Goal: Information Seeking & Learning: Check status

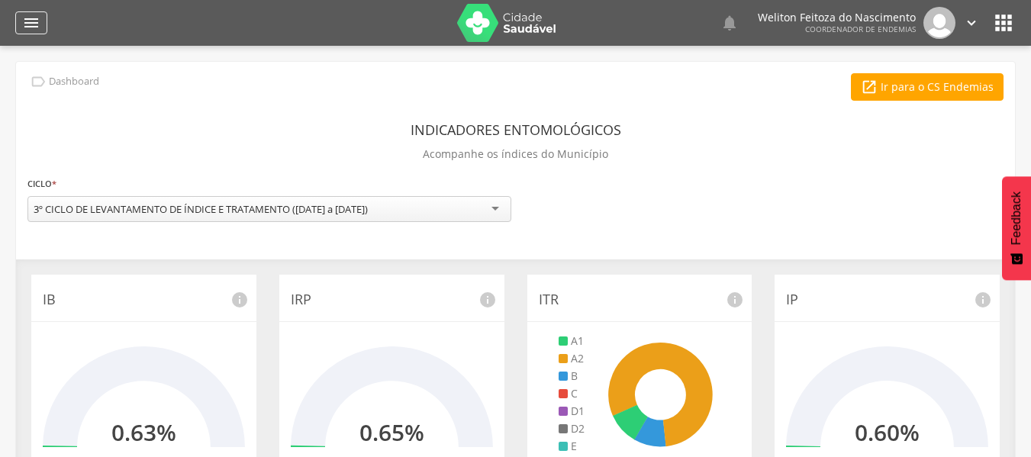
click at [31, 23] on icon "" at bounding box center [31, 23] width 18 height 18
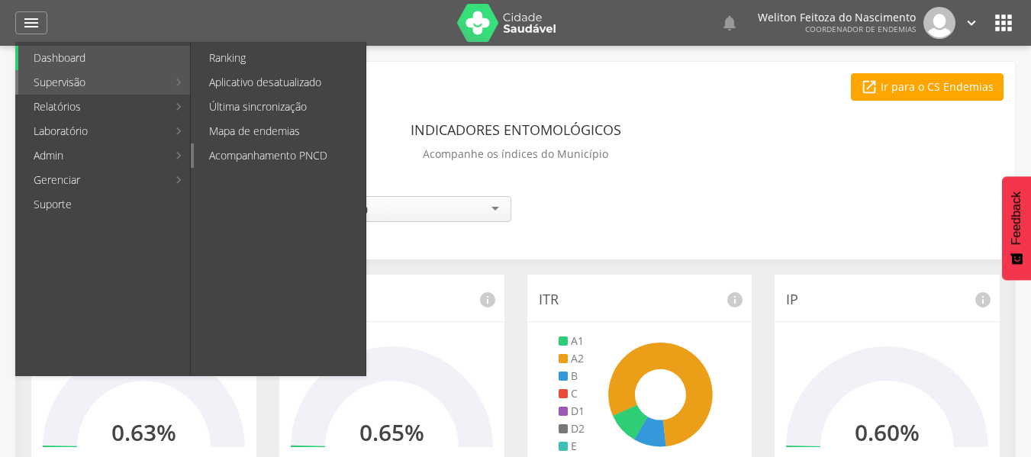
click at [275, 151] on link "Acompanhamento PNCD" at bounding box center [280, 155] width 172 height 24
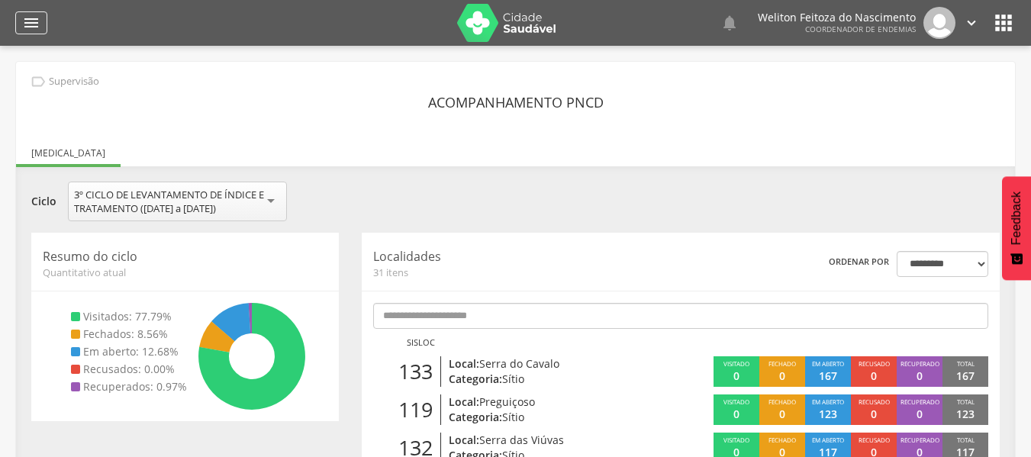
click at [34, 21] on icon "" at bounding box center [31, 23] width 18 height 18
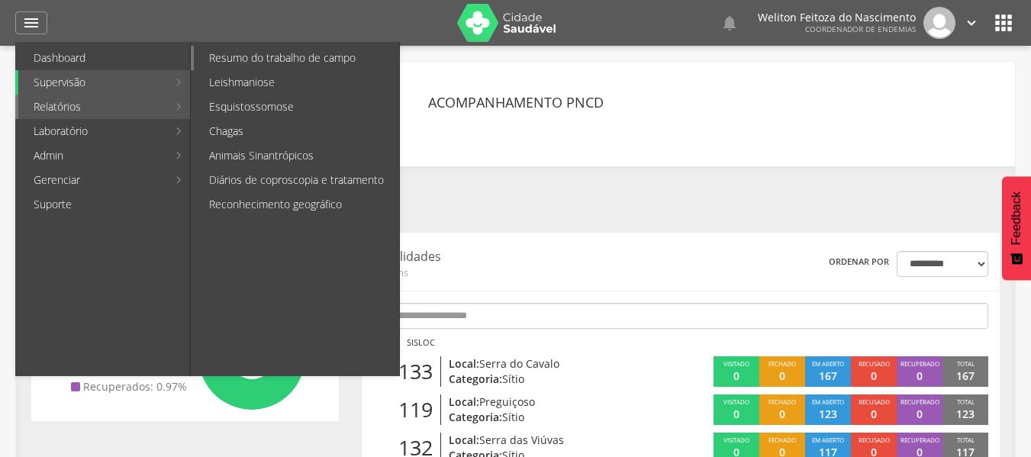
click at [230, 60] on link "Resumo do trabalho de campo" at bounding box center [296, 58] width 205 height 24
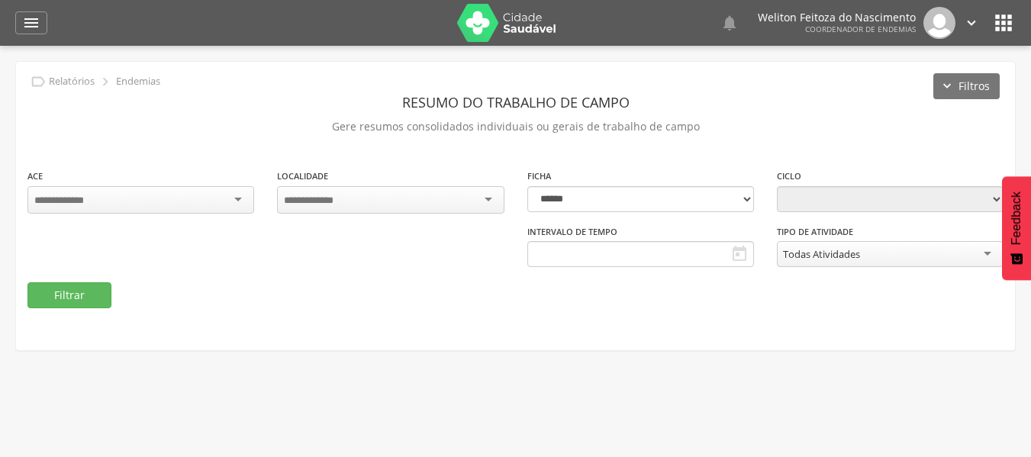
type input "**********"
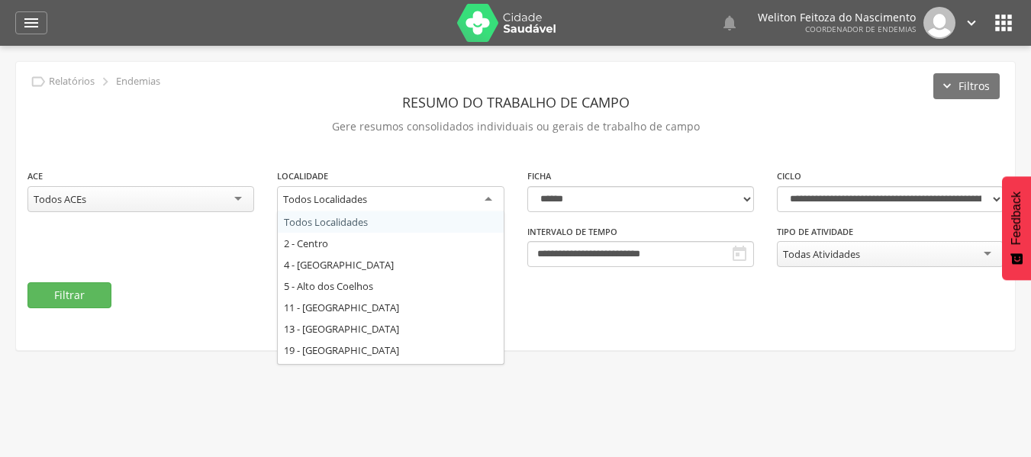
click at [485, 194] on div "Todos Localidades" at bounding box center [390, 199] width 227 height 27
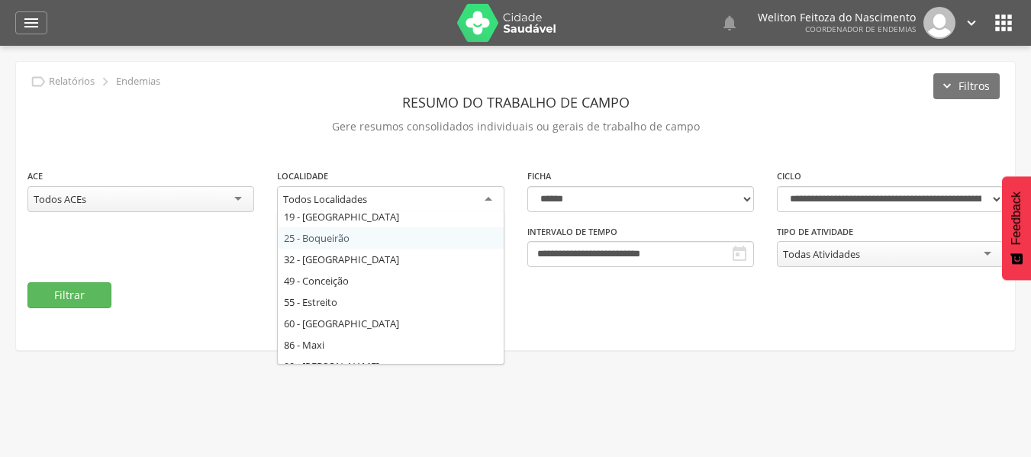
scroll to position [134, 0]
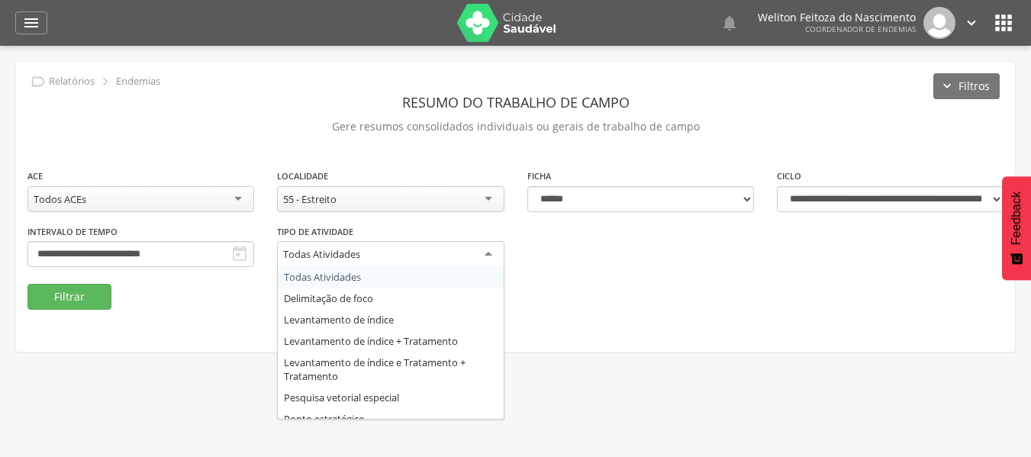
click at [488, 251] on div "Todas Atividades" at bounding box center [390, 254] width 227 height 27
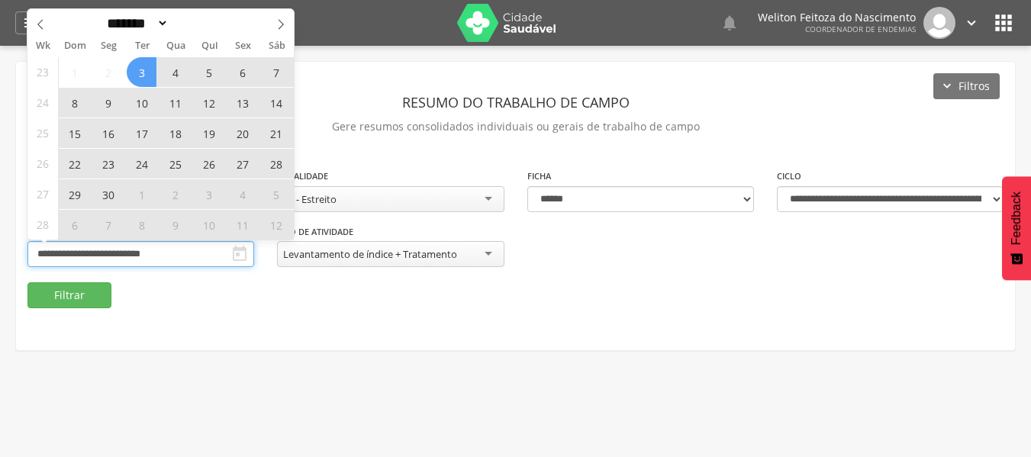
click at [199, 253] on input "**********" at bounding box center [140, 254] width 227 height 26
click at [278, 21] on icon at bounding box center [281, 24] width 11 height 11
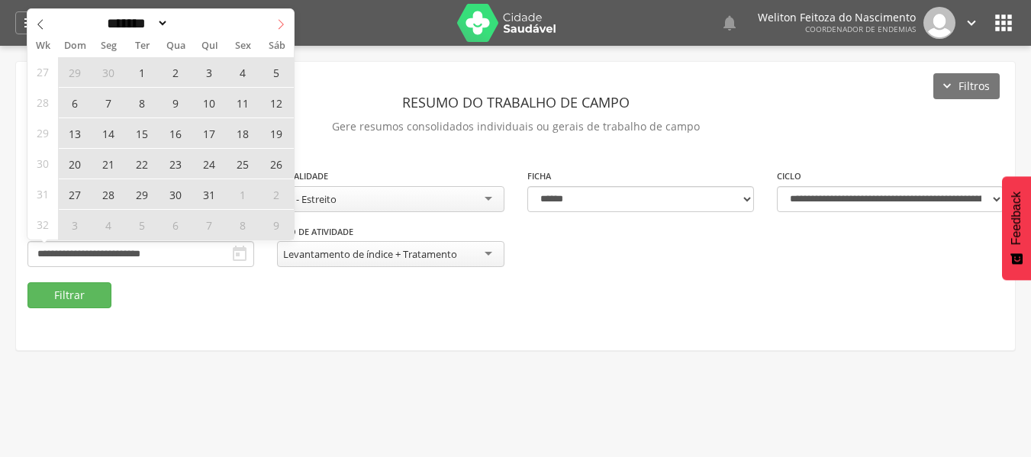
click at [278, 21] on icon at bounding box center [281, 24] width 11 height 11
select select "*"
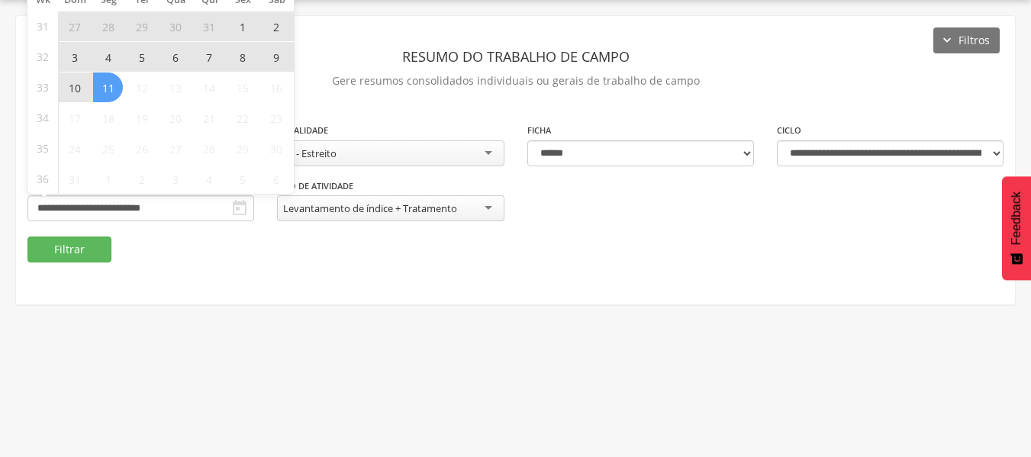
scroll to position [0, 0]
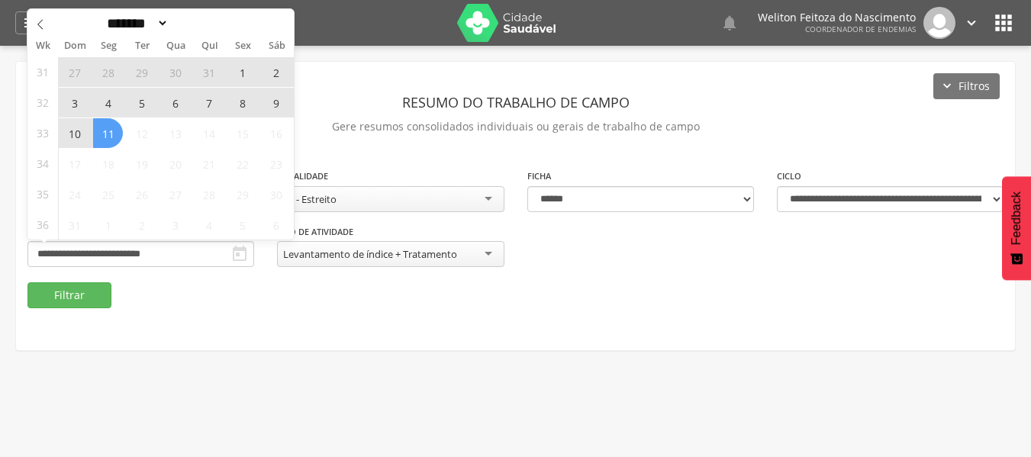
click at [108, 126] on span "11" at bounding box center [108, 133] width 30 height 30
type input "**********"
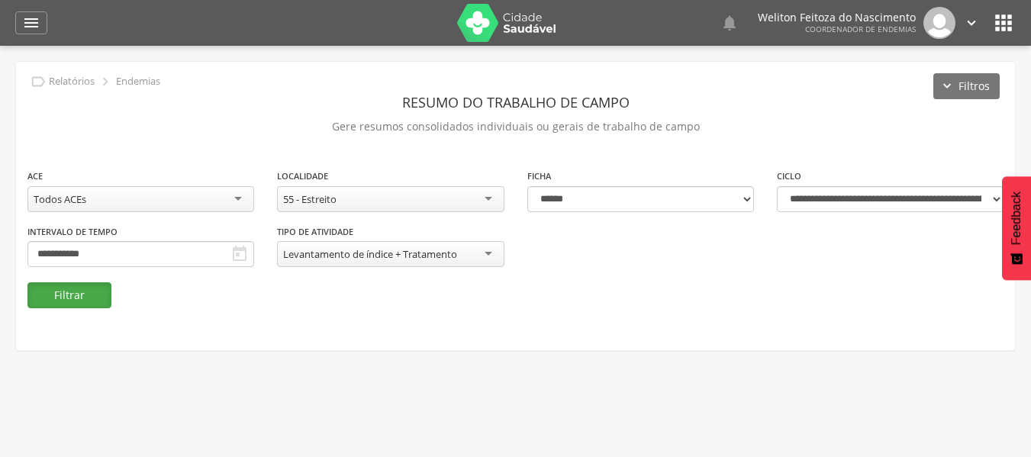
click at [61, 296] on button "Filtrar" at bounding box center [69, 295] width 84 height 26
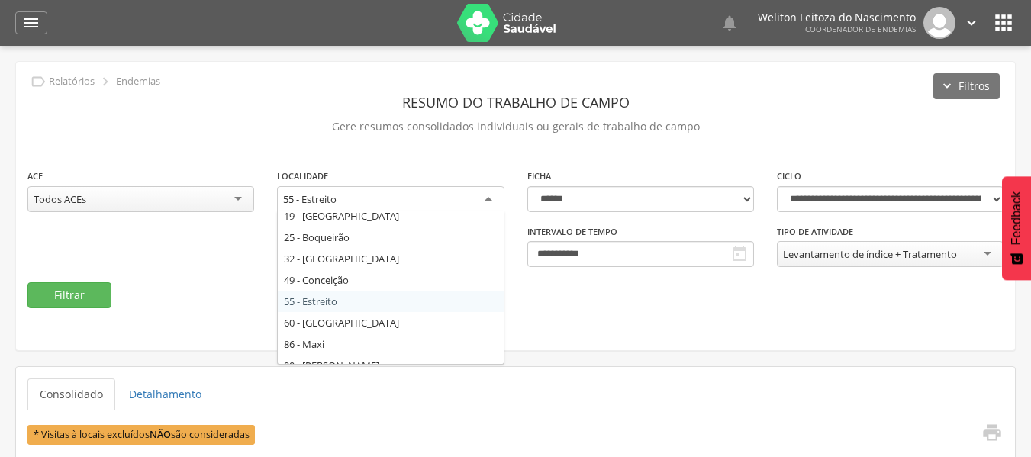
click at [486, 198] on div "55 - Estreito" at bounding box center [390, 199] width 227 height 27
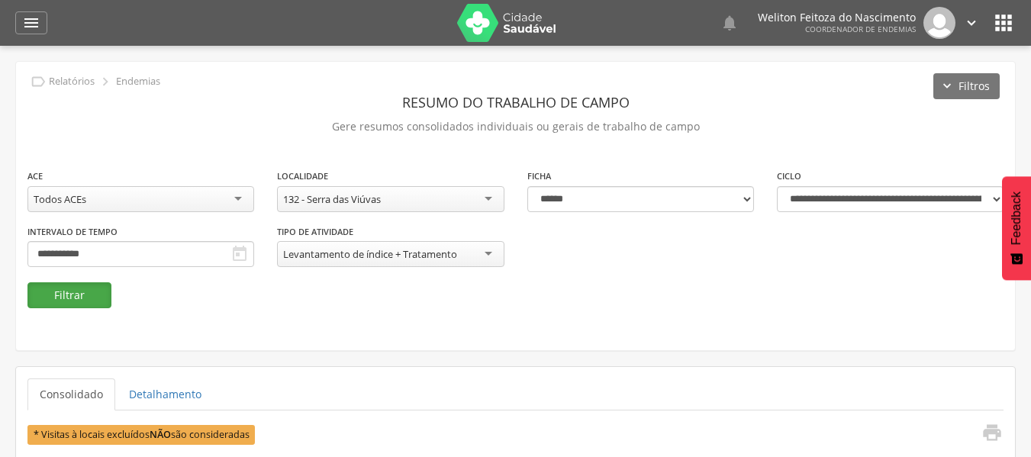
click at [62, 291] on button "Filtrar" at bounding box center [69, 295] width 84 height 26
click at [487, 197] on div "132 - Serra das Viúvas" at bounding box center [390, 199] width 227 height 26
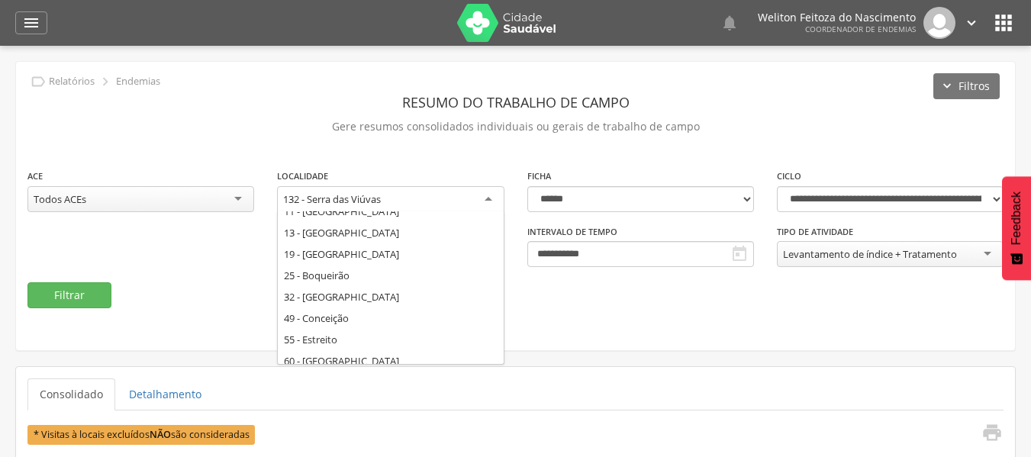
scroll to position [66, 0]
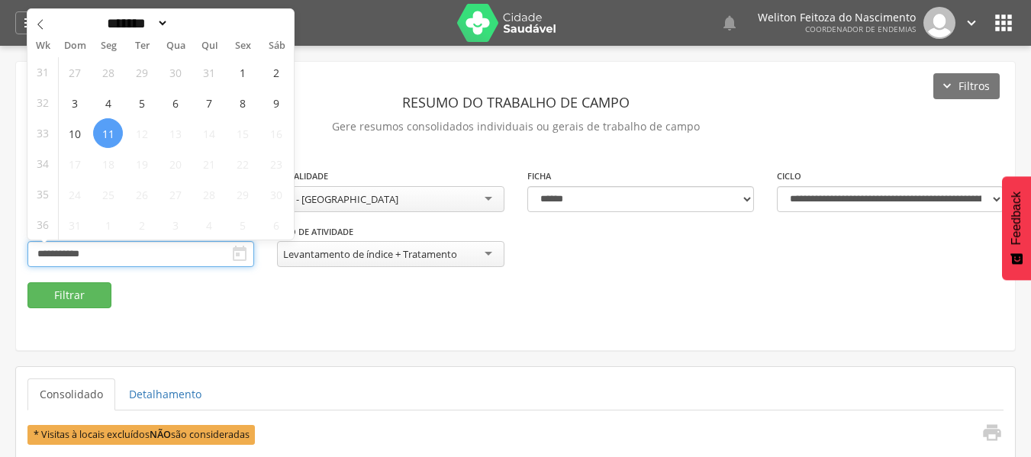
click at [179, 250] on input "**********" at bounding box center [140, 254] width 227 height 26
click at [41, 21] on icon at bounding box center [40, 24] width 11 height 11
select select "*"
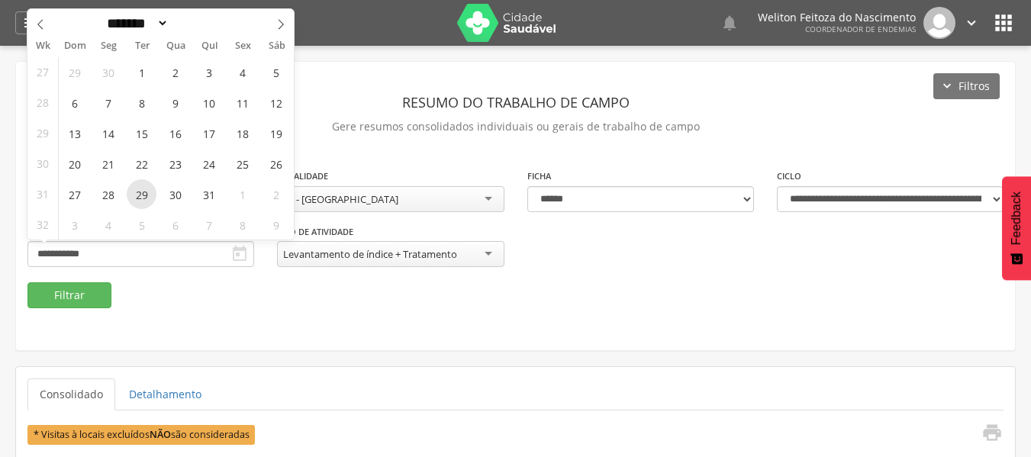
click at [140, 191] on span "29" at bounding box center [142, 194] width 30 height 30
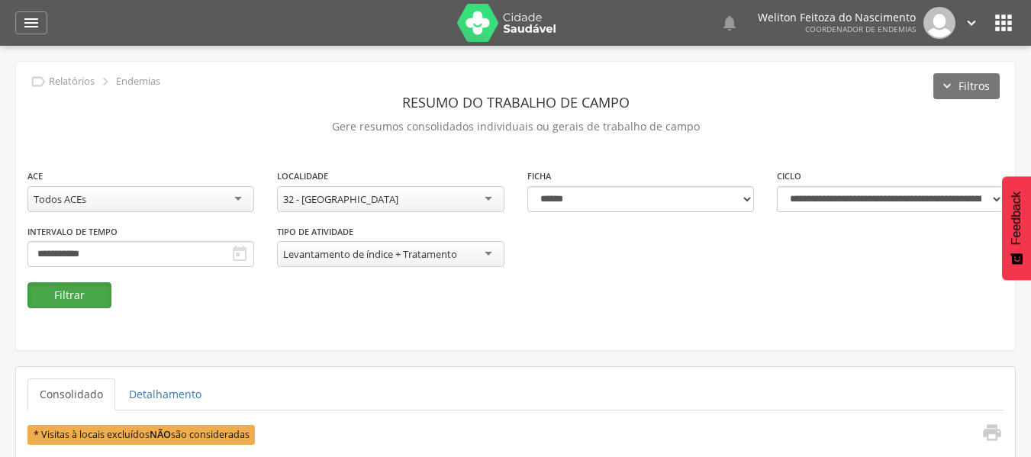
click at [69, 296] on button "Filtrar" at bounding box center [69, 295] width 84 height 26
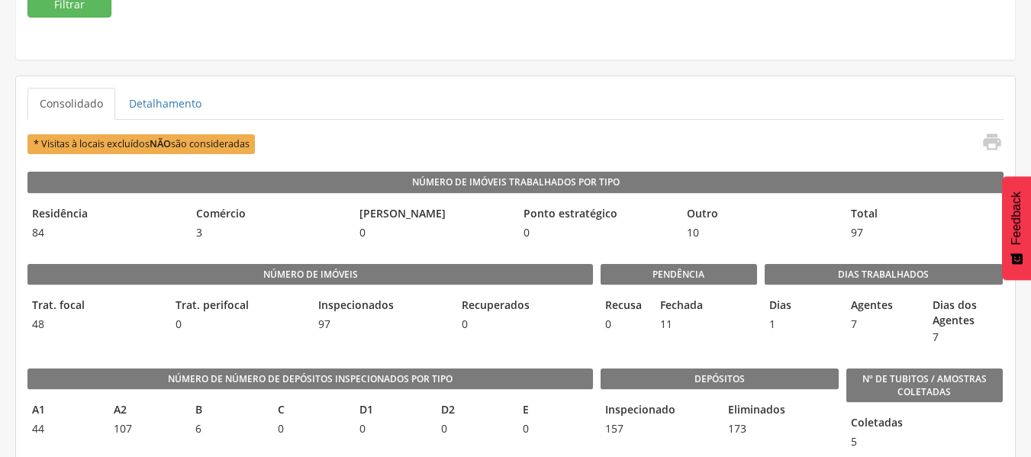
scroll to position [270, 0]
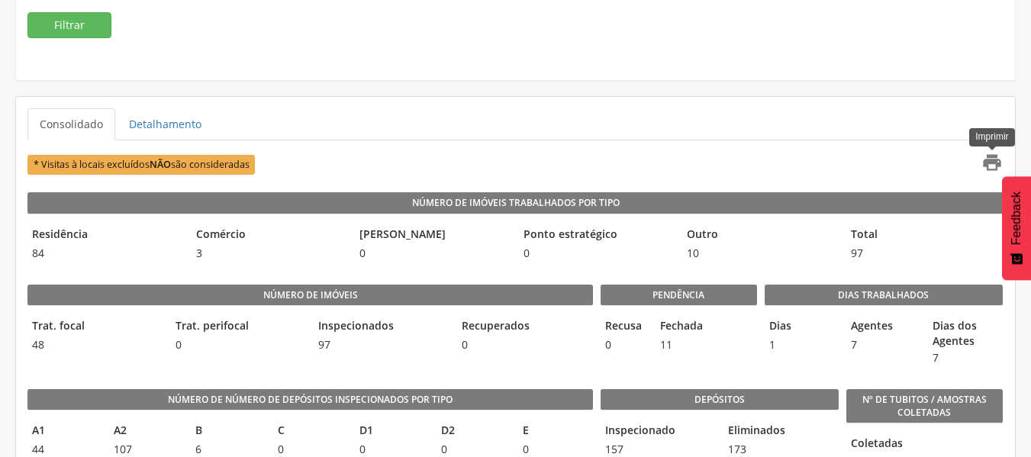
click at [989, 165] on icon "" at bounding box center [991, 162] width 21 height 21
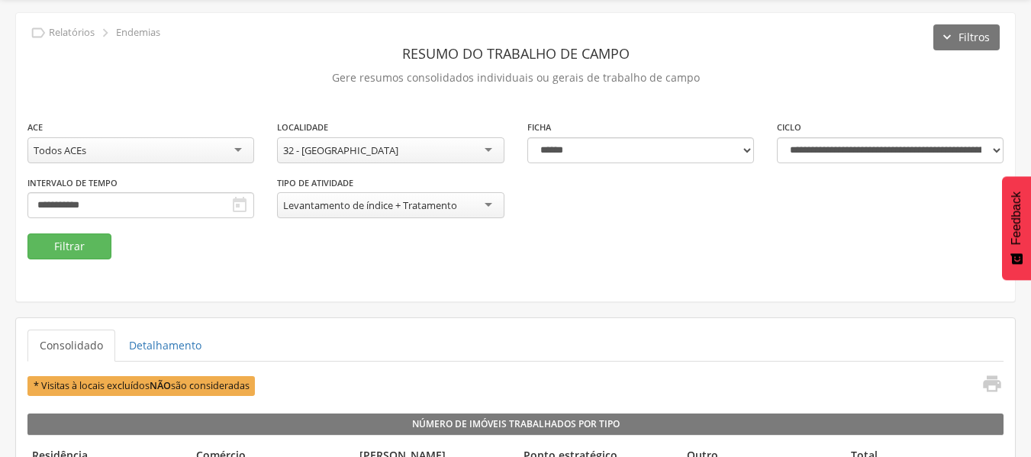
scroll to position [26, 0]
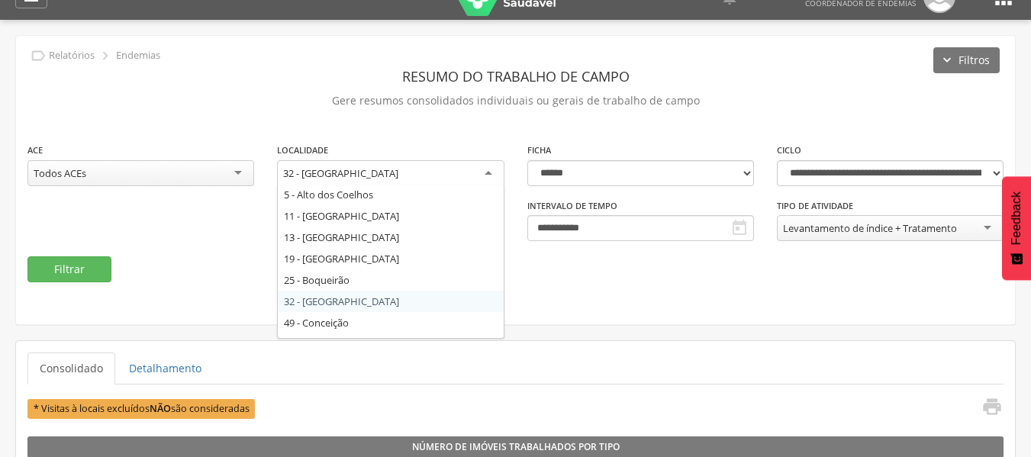
click at [421, 174] on div "32 - [GEOGRAPHIC_DATA]" at bounding box center [390, 173] width 227 height 27
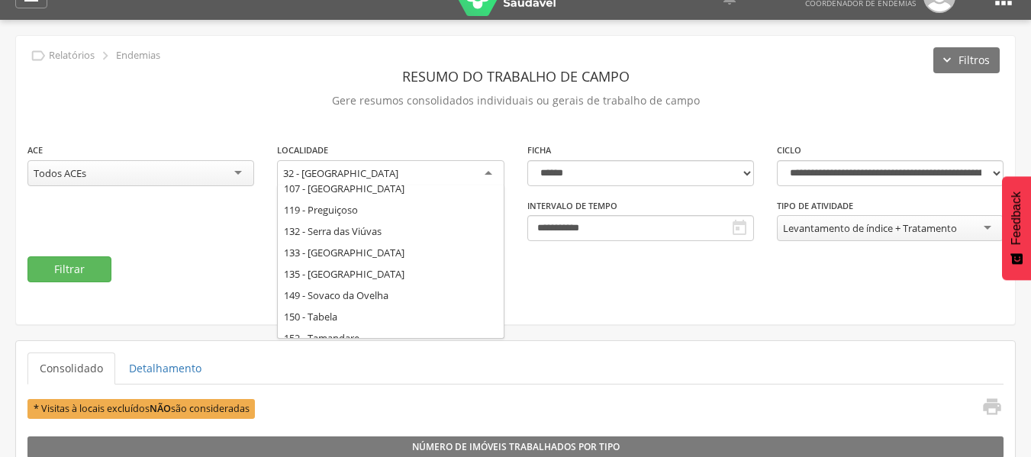
scroll to position [401, 0]
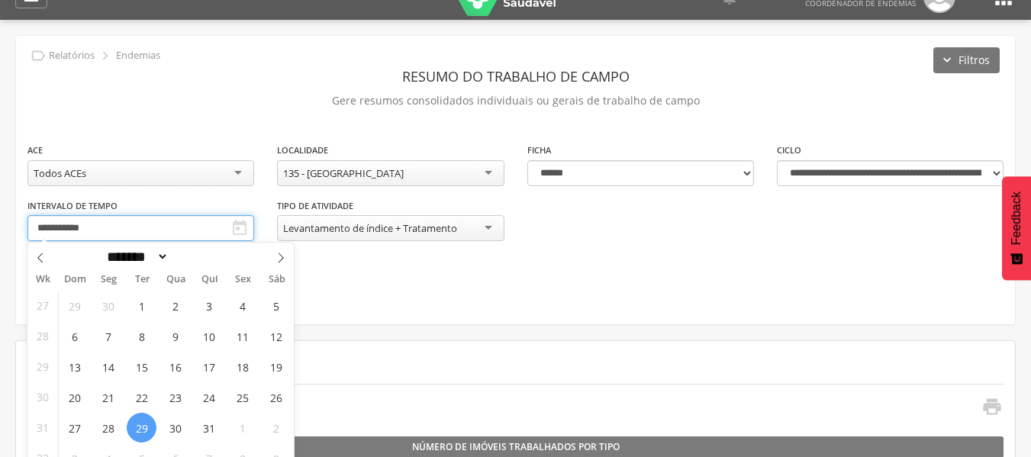
click at [166, 222] on input "**********" at bounding box center [140, 228] width 227 height 26
click at [172, 430] on span "30" at bounding box center [175, 428] width 30 height 30
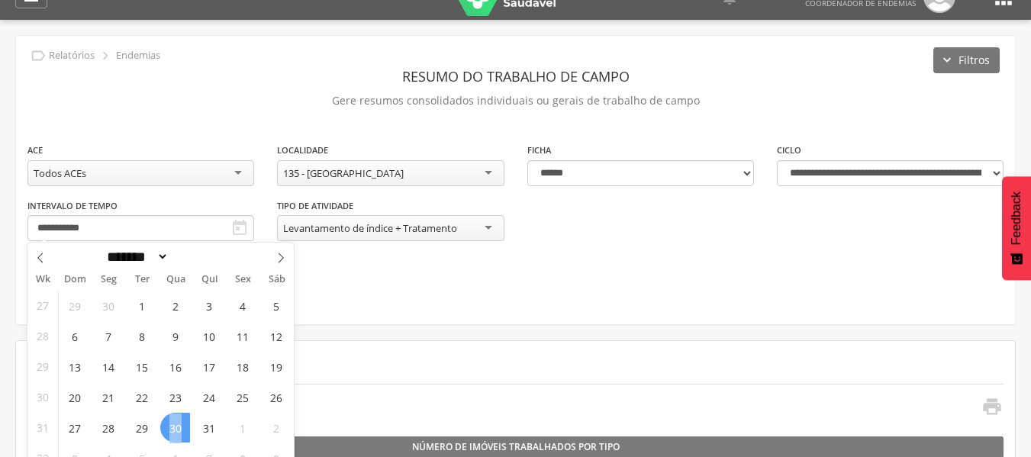
click at [172, 430] on span "30" at bounding box center [175, 428] width 30 height 30
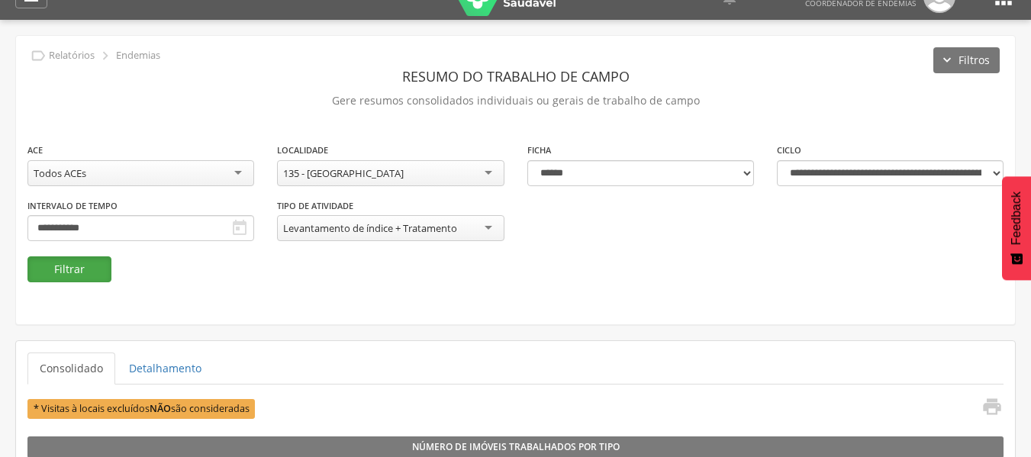
click at [71, 268] on button "Filtrar" at bounding box center [69, 269] width 84 height 26
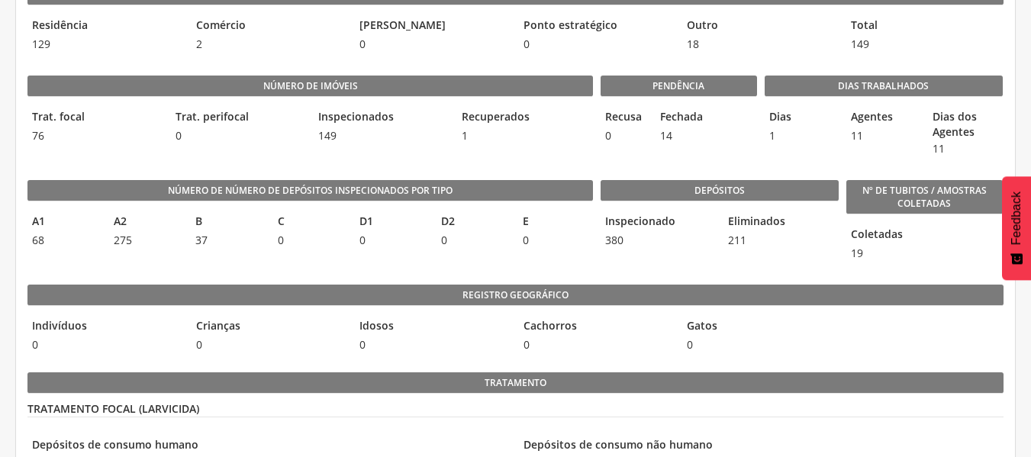
scroll to position [388, 0]
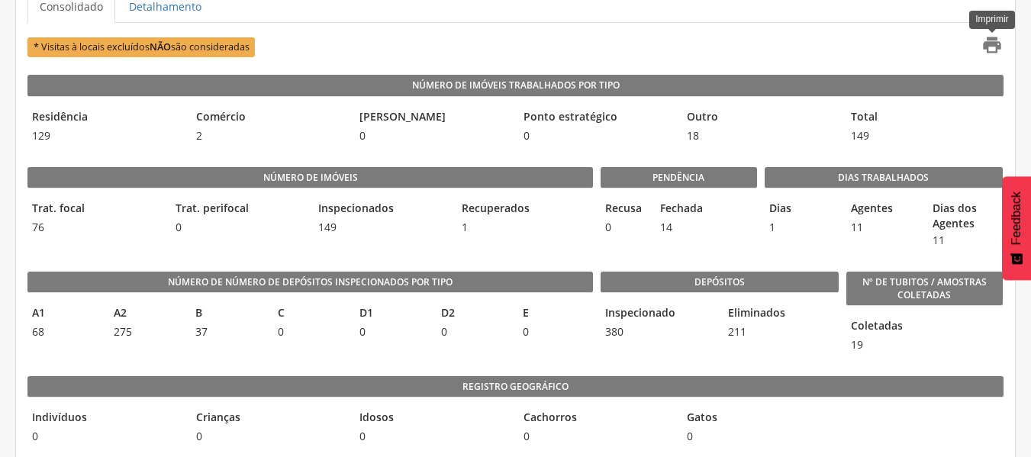
click at [990, 47] on icon "" at bounding box center [991, 44] width 21 height 21
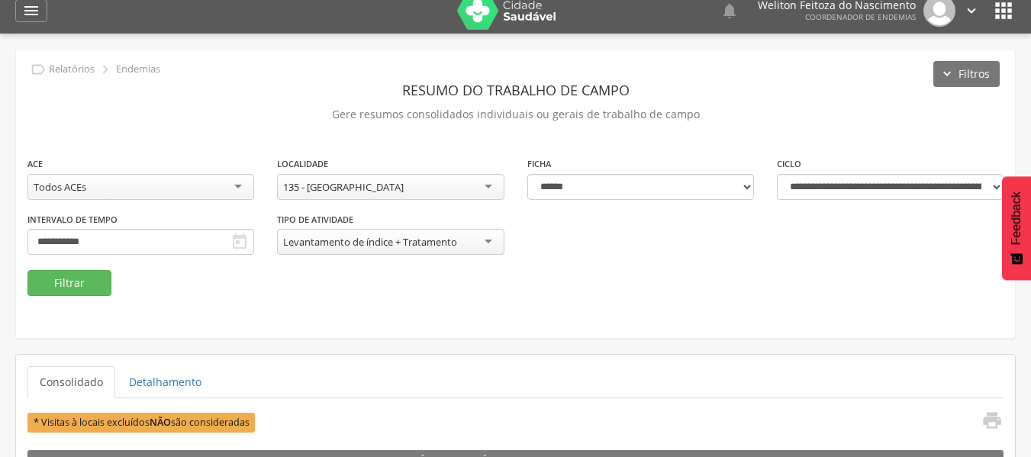
scroll to position [0, 0]
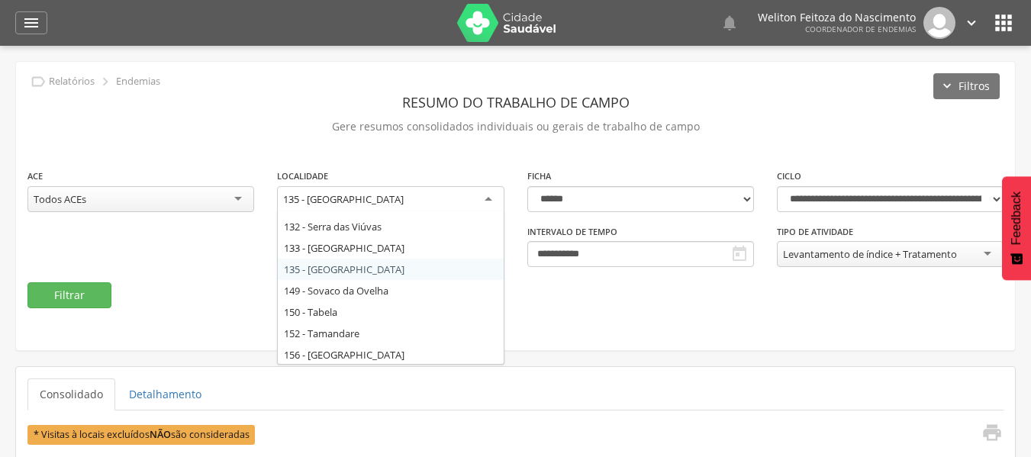
click at [416, 200] on div "135 - [GEOGRAPHIC_DATA]" at bounding box center [390, 199] width 227 height 27
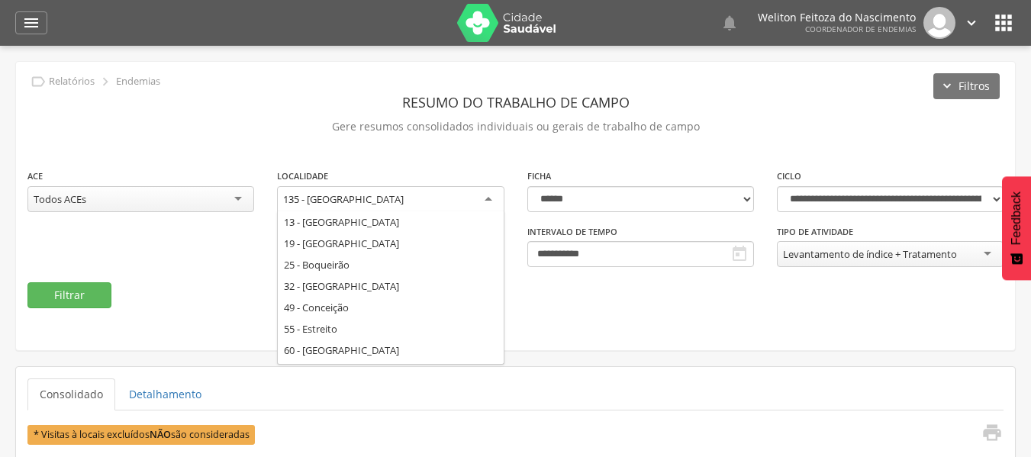
scroll to position [76, 0]
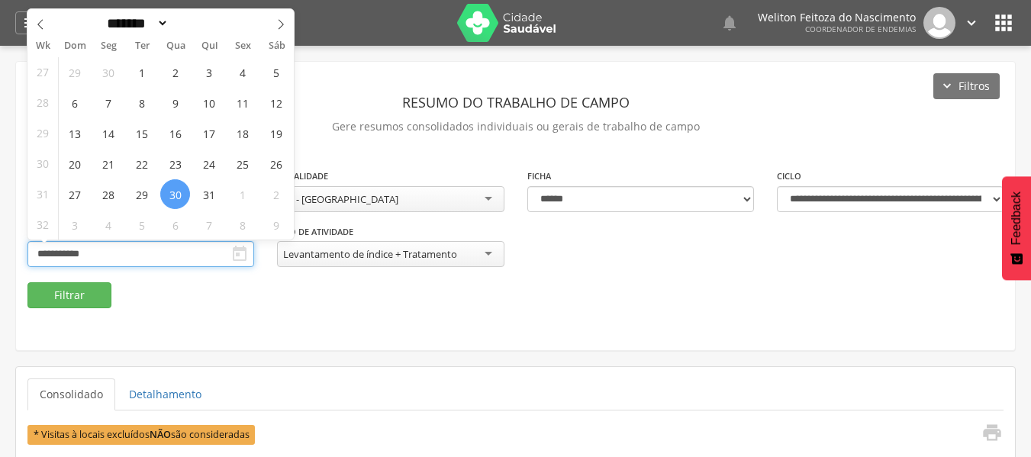
click at [179, 259] on input "**********" at bounding box center [140, 254] width 227 height 26
click at [210, 192] on span "31" at bounding box center [209, 194] width 30 height 30
type input "**********"
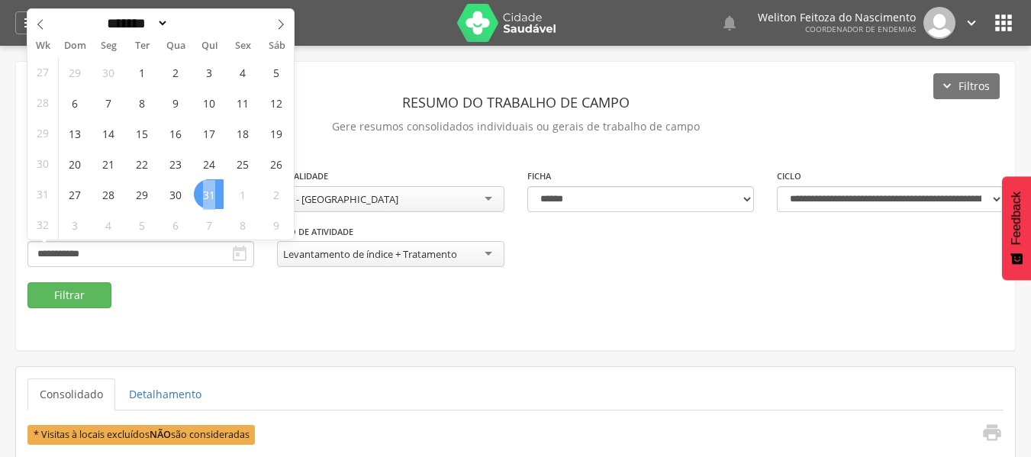
click at [210, 192] on span "31" at bounding box center [209, 194] width 30 height 30
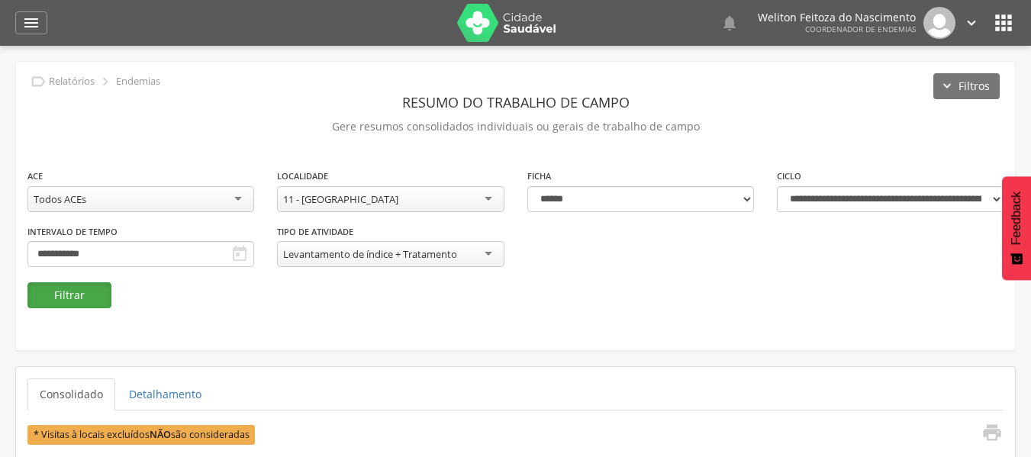
click at [73, 294] on button "Filtrar" at bounding box center [69, 295] width 84 height 26
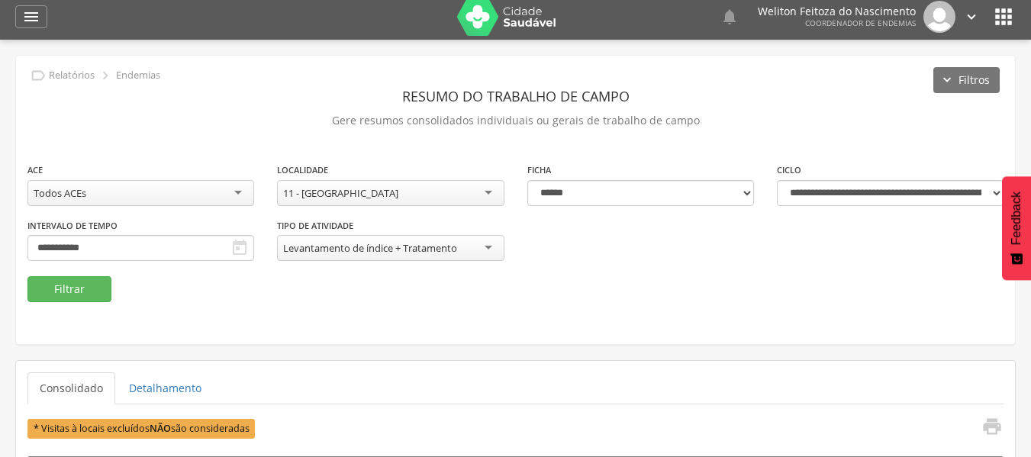
scroll to position [0, 0]
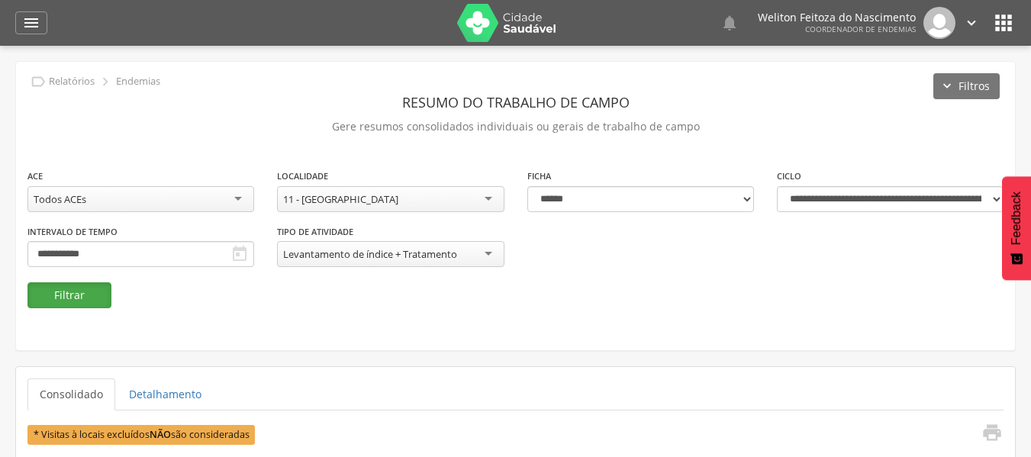
click at [66, 298] on button "Filtrar" at bounding box center [69, 295] width 84 height 26
click at [994, 435] on icon "" at bounding box center [991, 432] width 21 height 21
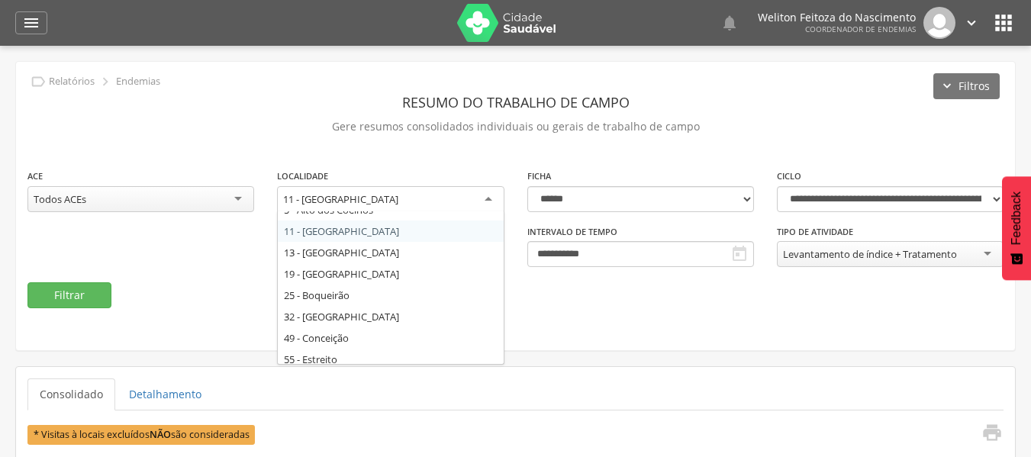
click at [416, 201] on div "11 - [GEOGRAPHIC_DATA]" at bounding box center [390, 199] width 227 height 27
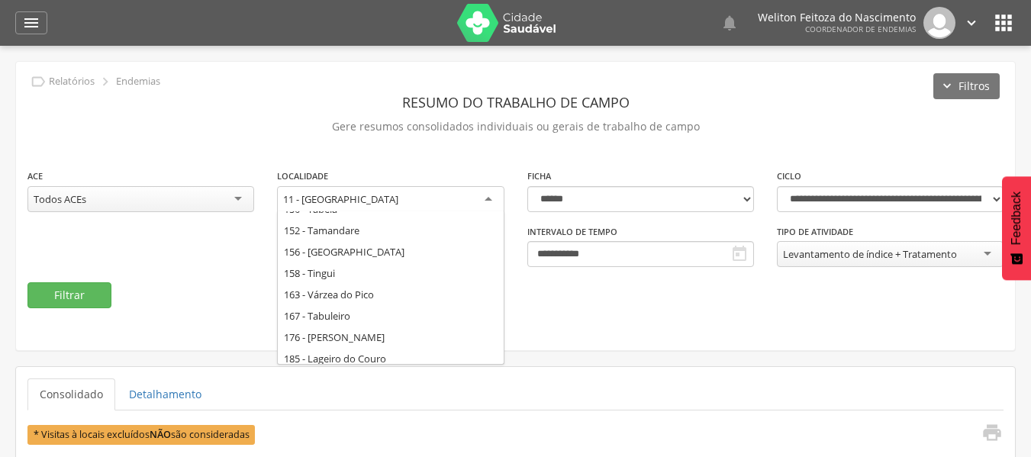
scroll to position [531, 0]
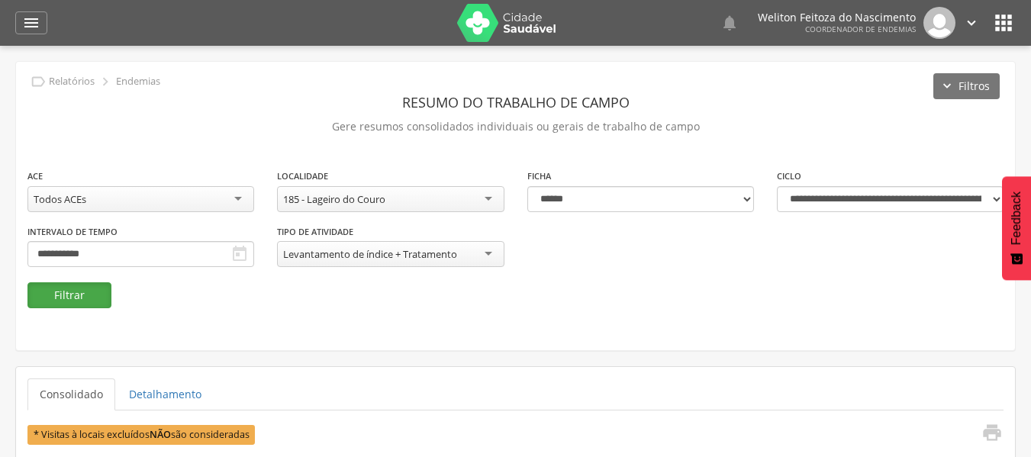
click at [75, 299] on button "Filtrar" at bounding box center [69, 295] width 84 height 26
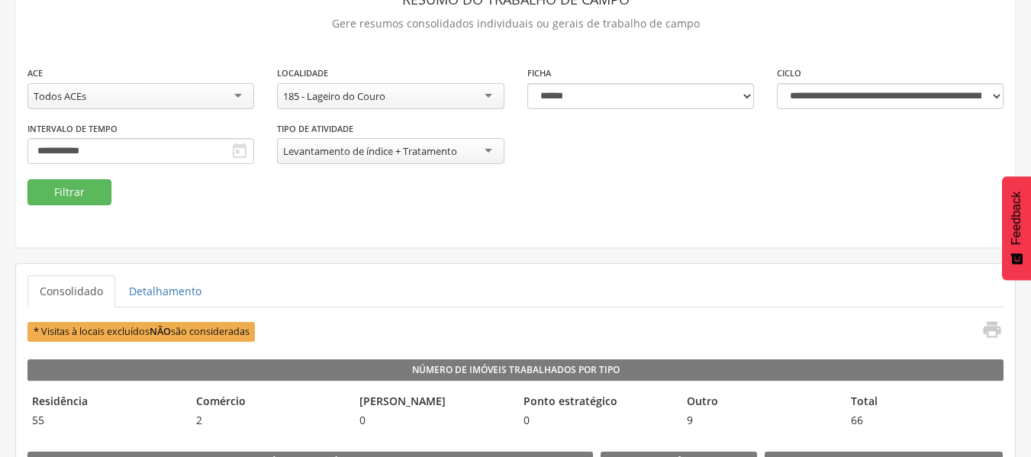
scroll to position [122, 0]
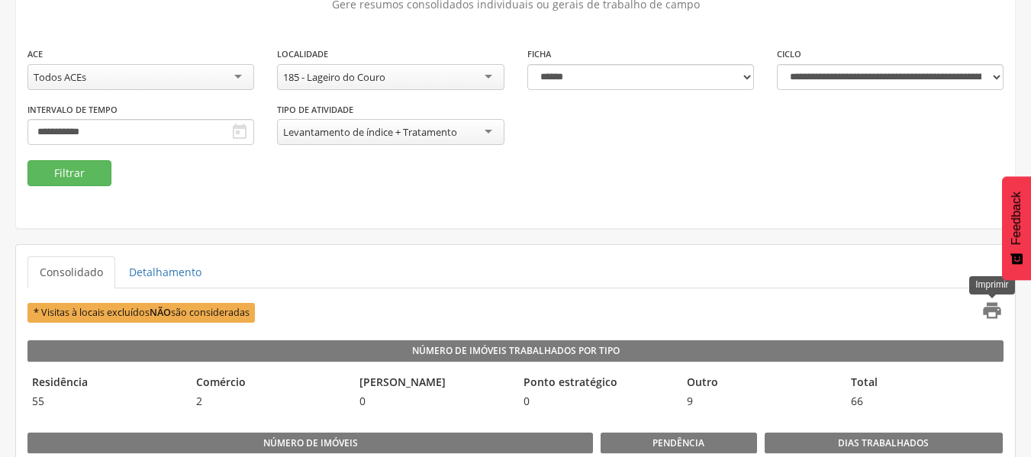
click at [988, 302] on icon "" at bounding box center [991, 310] width 21 height 21
click at [420, 80] on div "185 - Lageiro do Couro" at bounding box center [390, 77] width 227 height 26
click at [77, 165] on button "Filtrar" at bounding box center [69, 173] width 84 height 26
click at [994, 312] on icon "" at bounding box center [991, 310] width 21 height 21
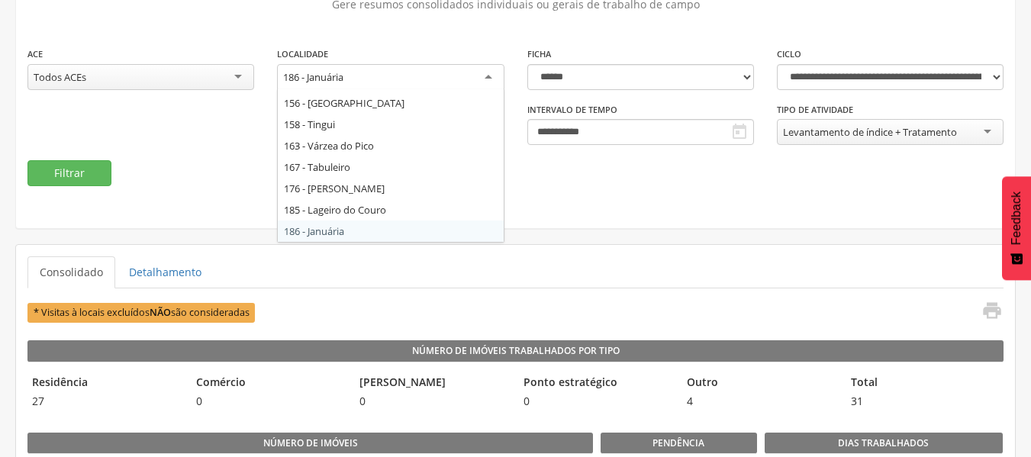
click at [414, 76] on div "186 - Januária" at bounding box center [390, 77] width 227 height 27
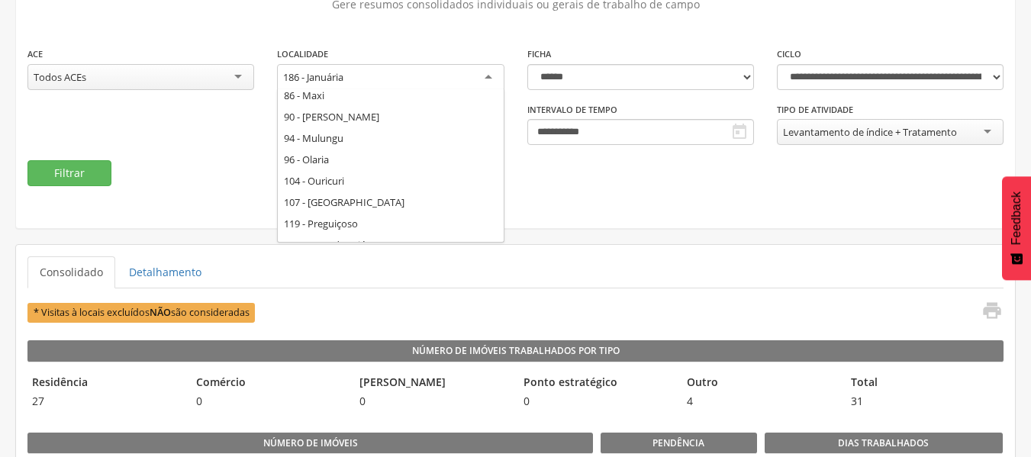
scroll to position [256, 0]
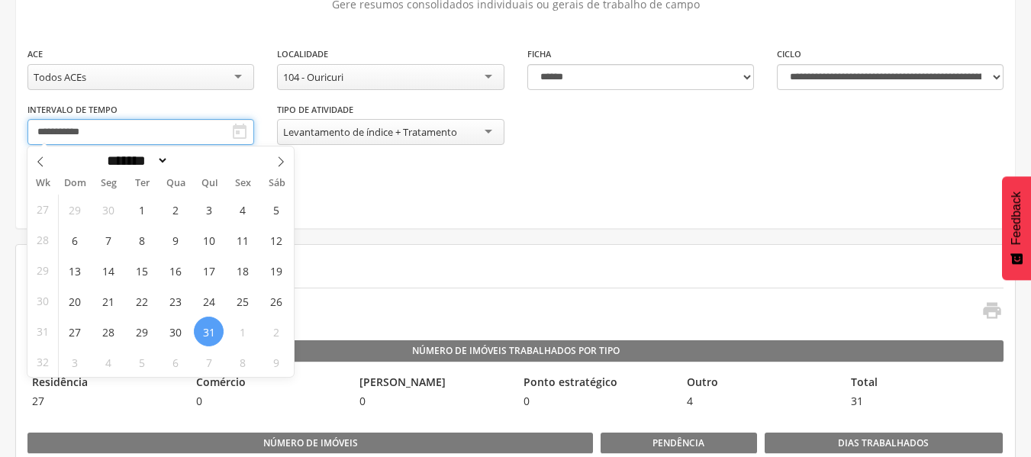
click at [159, 130] on input "**********" at bounding box center [140, 132] width 227 height 26
click at [279, 166] on icon at bounding box center [281, 161] width 11 height 11
select select "*"
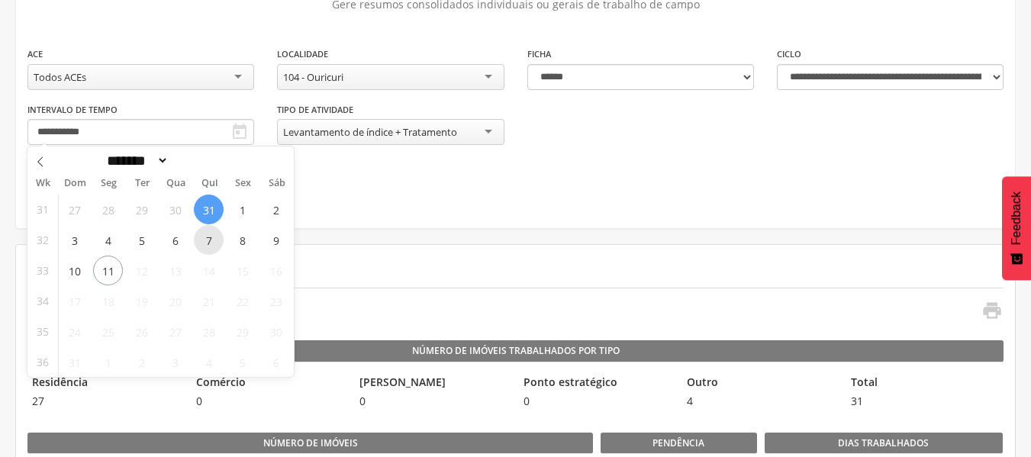
click at [208, 238] on span "7" at bounding box center [209, 240] width 30 height 30
type input "**********"
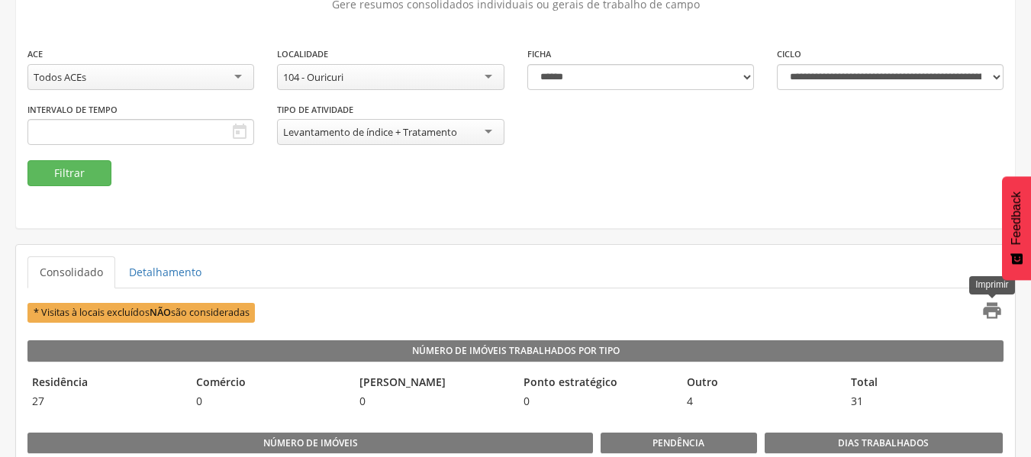
click at [989, 306] on icon "" at bounding box center [991, 310] width 21 height 21
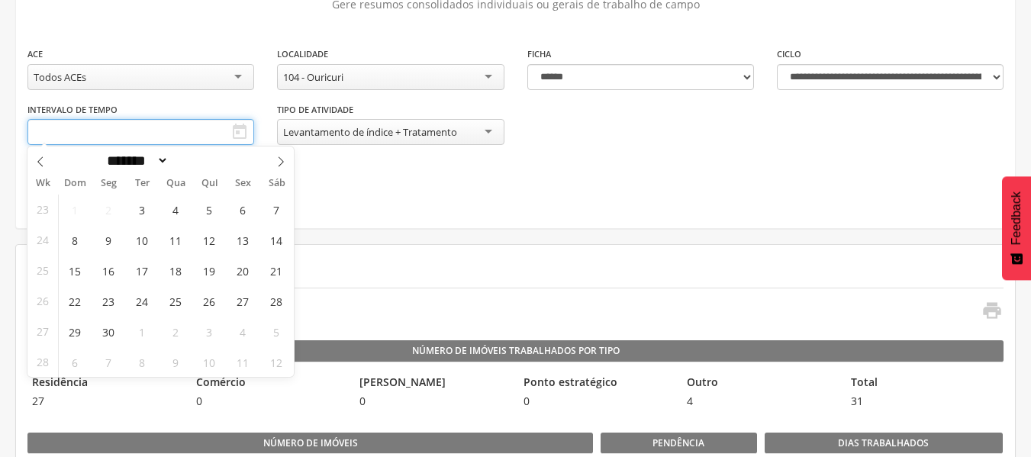
click at [196, 134] on input "text" at bounding box center [140, 132] width 227 height 26
click at [279, 164] on icon at bounding box center [281, 161] width 11 height 11
select select "*"
click at [179, 130] on input "text" at bounding box center [140, 132] width 227 height 26
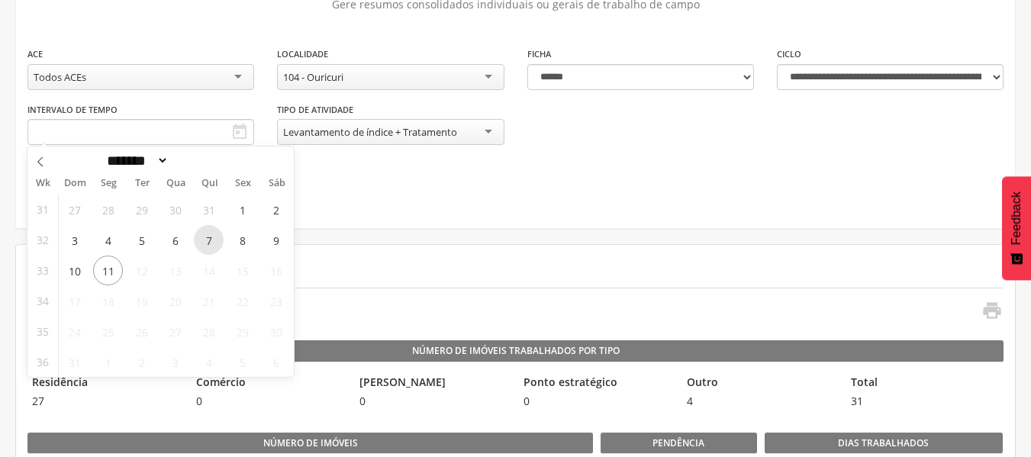
click at [211, 241] on span "7" at bounding box center [209, 240] width 30 height 30
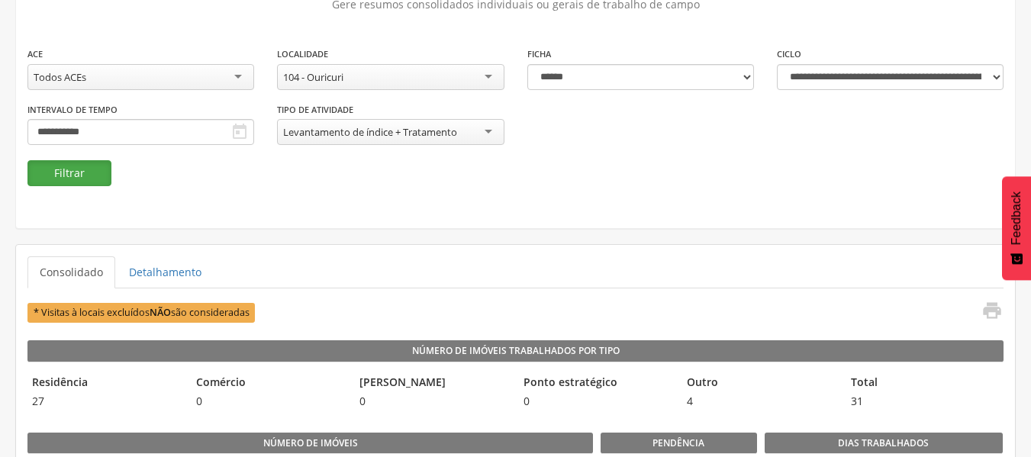
click at [67, 175] on button "Filtrar" at bounding box center [69, 173] width 84 height 26
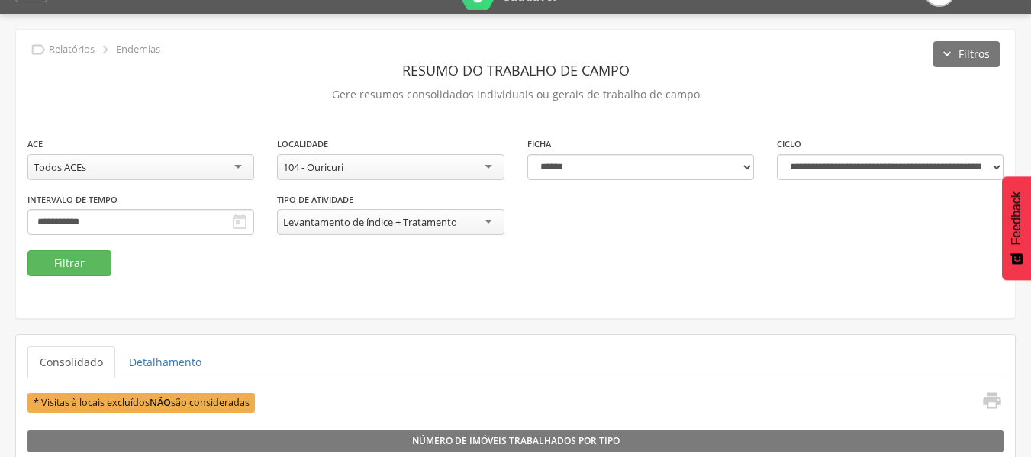
scroll to position [0, 0]
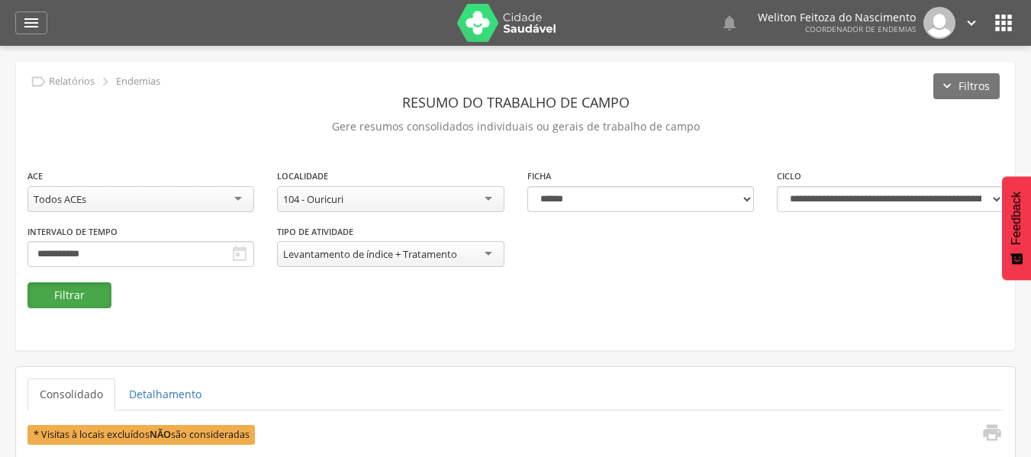
click at [66, 292] on button "Filtrar" at bounding box center [69, 295] width 84 height 26
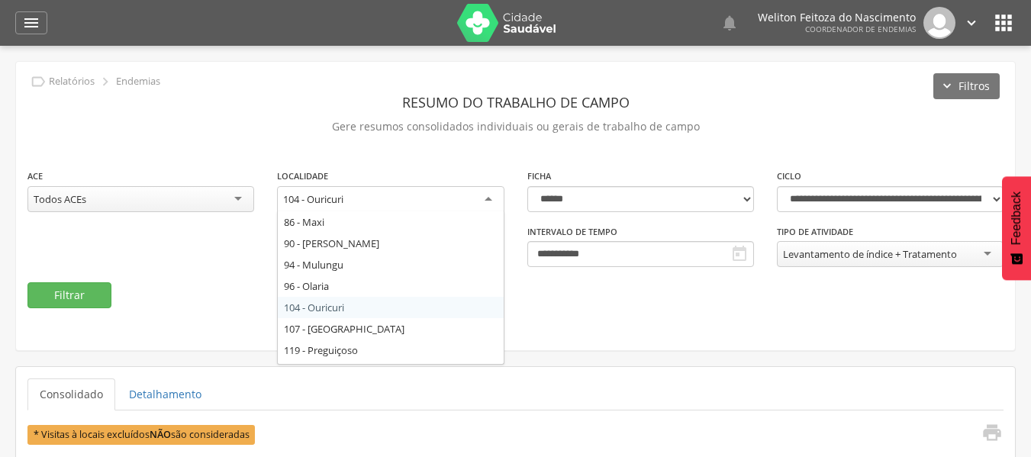
click at [394, 202] on div "104 - Ouricuri" at bounding box center [390, 199] width 227 height 27
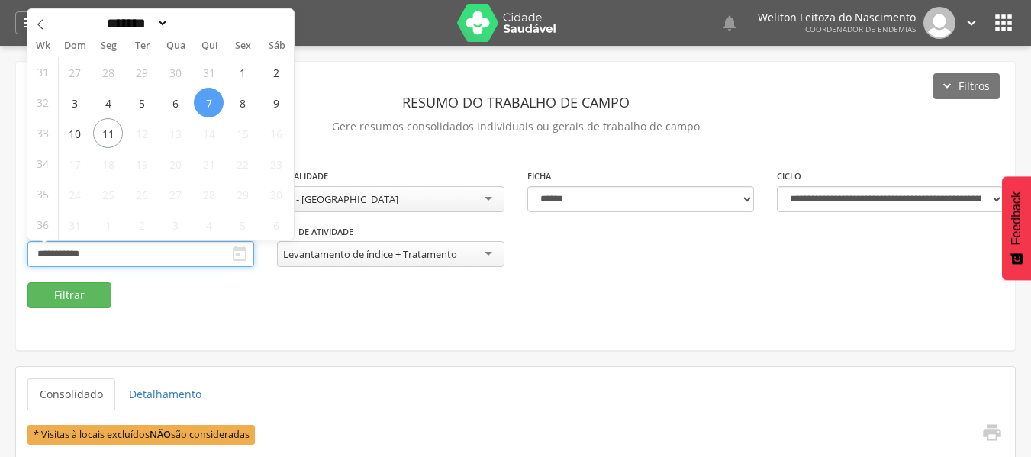
click at [116, 250] on input "**********" at bounding box center [140, 254] width 227 height 26
click at [202, 106] on span "7" at bounding box center [209, 103] width 30 height 30
click at [247, 93] on span "8" at bounding box center [242, 103] width 30 height 30
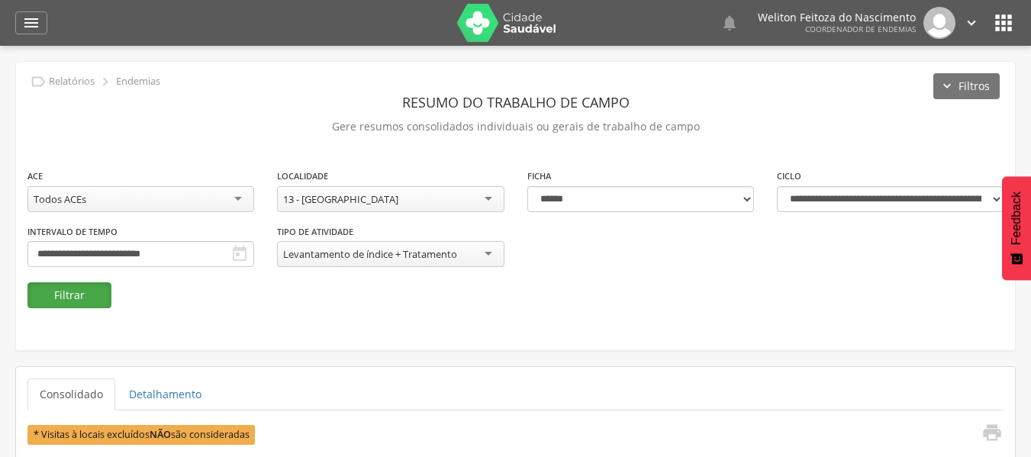
click at [70, 291] on button "Filtrar" at bounding box center [69, 295] width 84 height 26
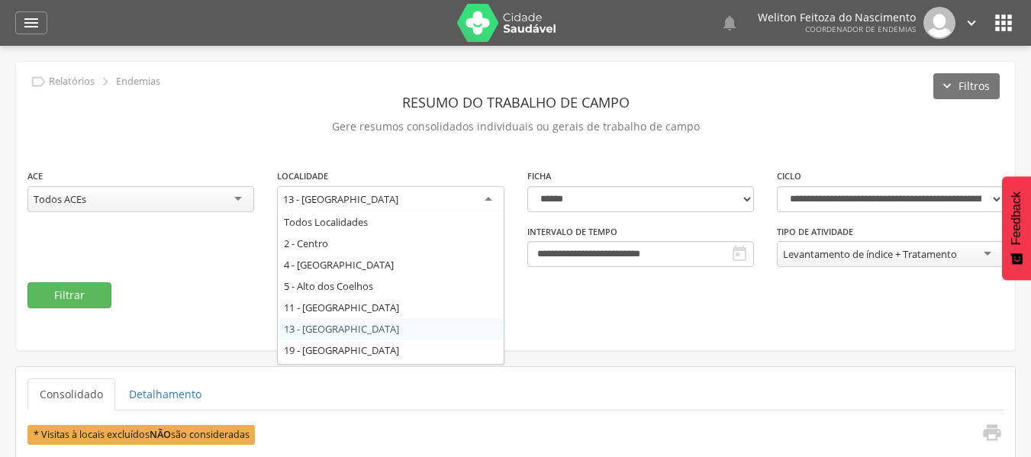
click at [445, 194] on div "13 - [GEOGRAPHIC_DATA]" at bounding box center [390, 199] width 227 height 27
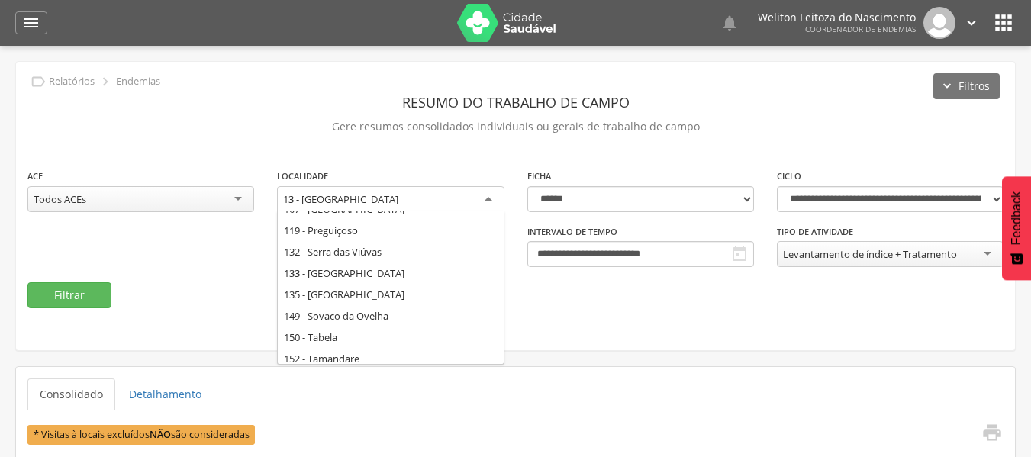
scroll to position [437, 0]
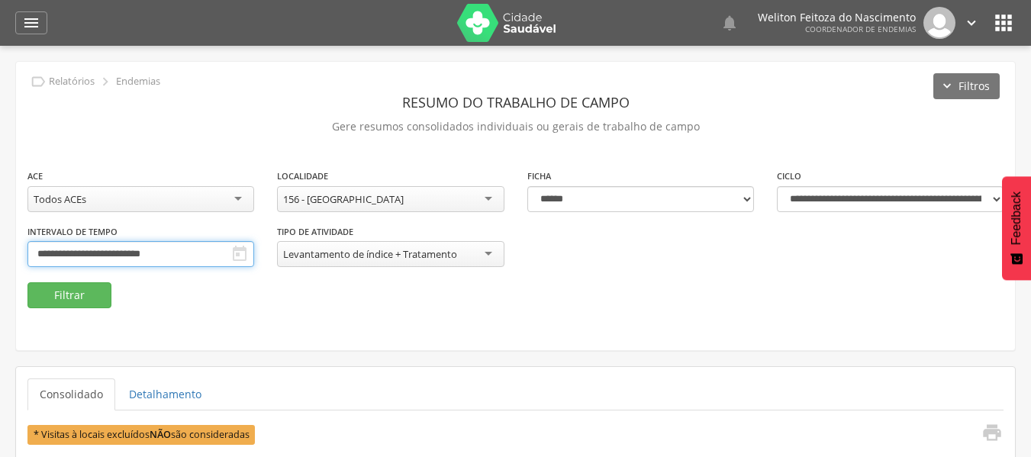
click at [197, 247] on input "**********" at bounding box center [140, 254] width 227 height 26
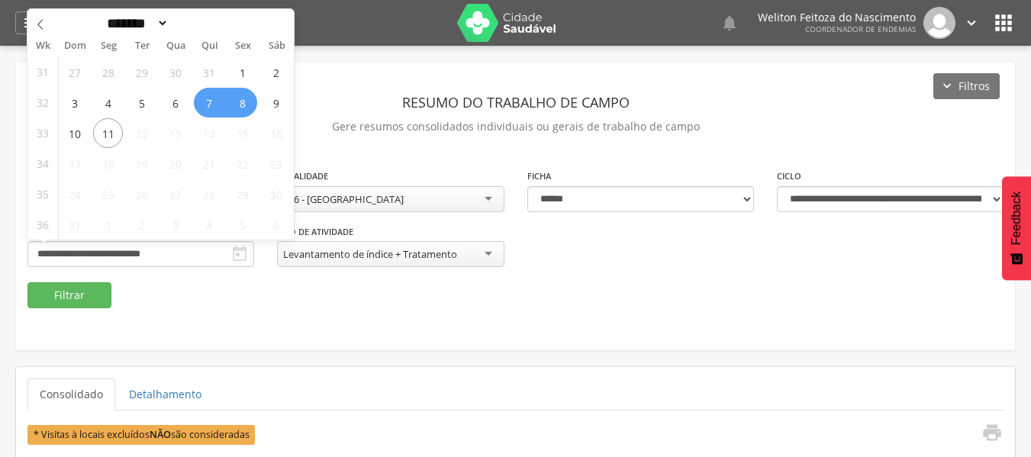
click at [239, 104] on span "8" at bounding box center [242, 103] width 30 height 30
type input "**********"
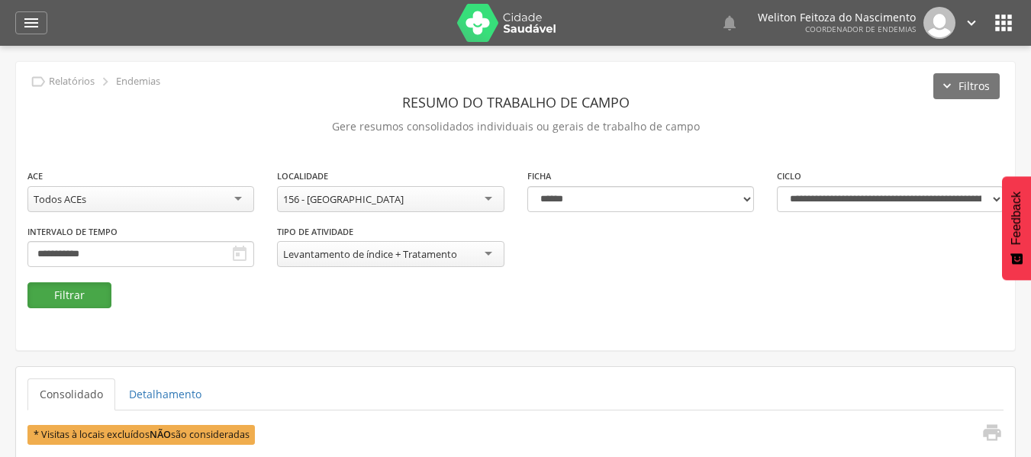
click at [73, 296] on button "Filtrar" at bounding box center [69, 295] width 84 height 26
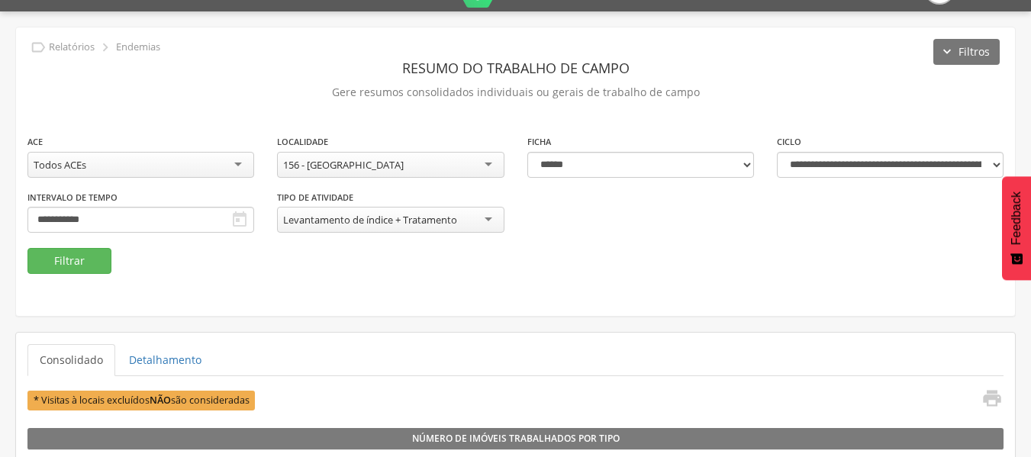
scroll to position [0, 0]
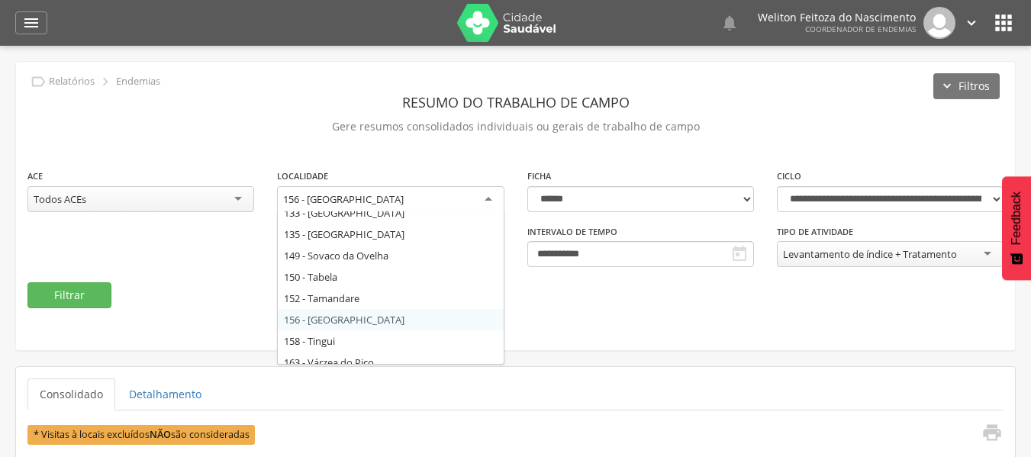
click at [426, 194] on div "156 - [GEOGRAPHIC_DATA]" at bounding box center [390, 199] width 227 height 27
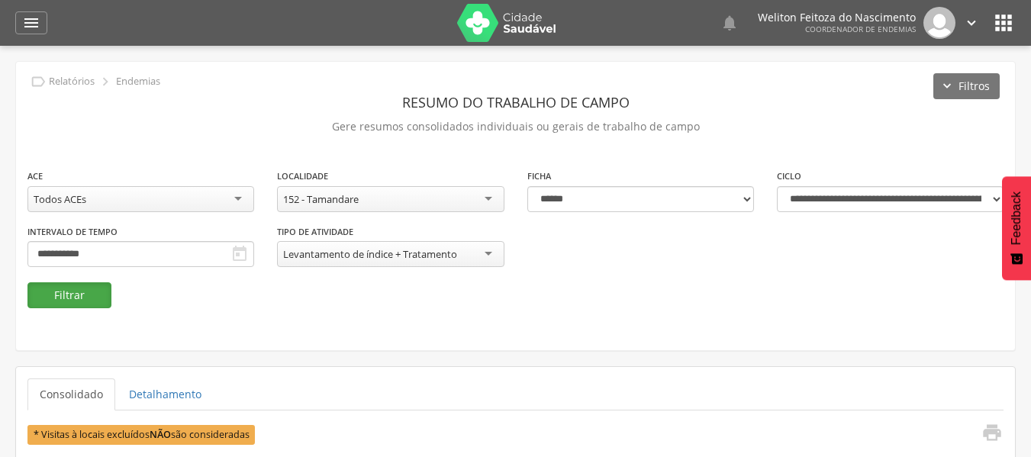
click at [85, 295] on button "Filtrar" at bounding box center [69, 295] width 84 height 26
click at [990, 436] on icon "" at bounding box center [991, 432] width 21 height 21
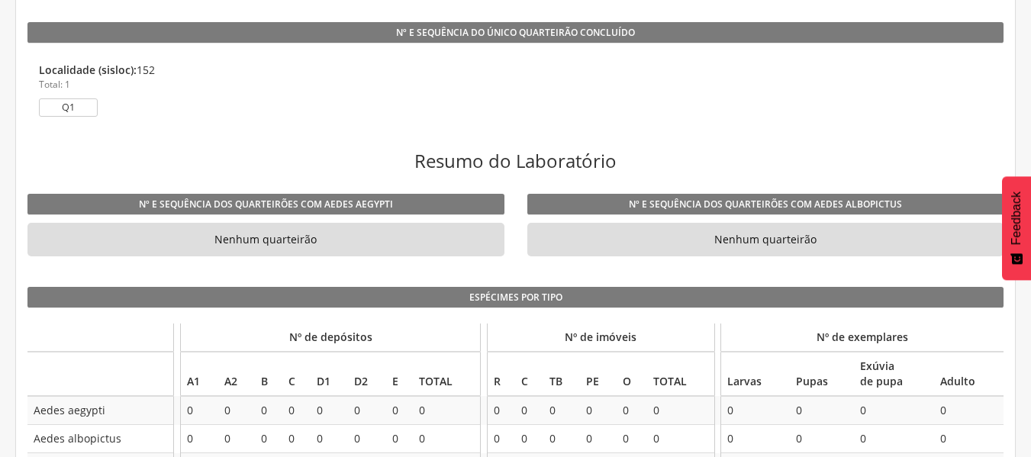
scroll to position [1233, 0]
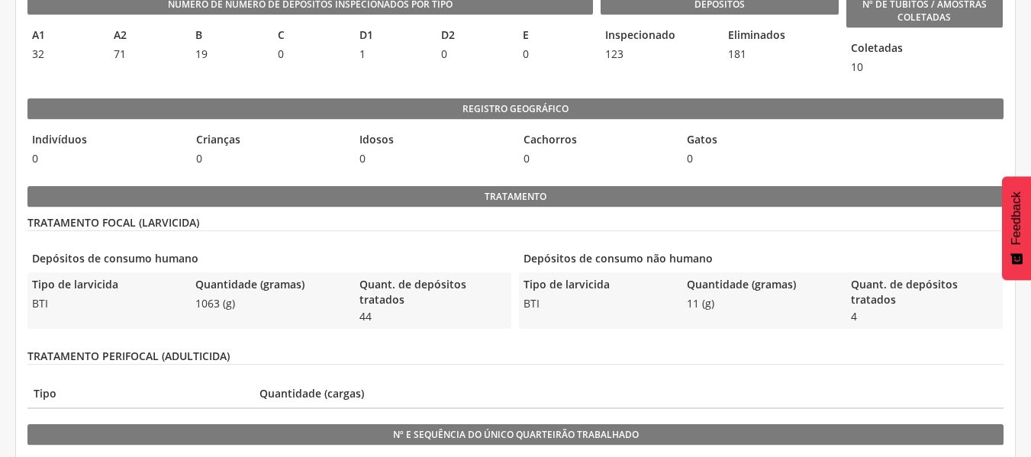
scroll to position [635, 0]
